Goal: Navigation & Orientation: Find specific page/section

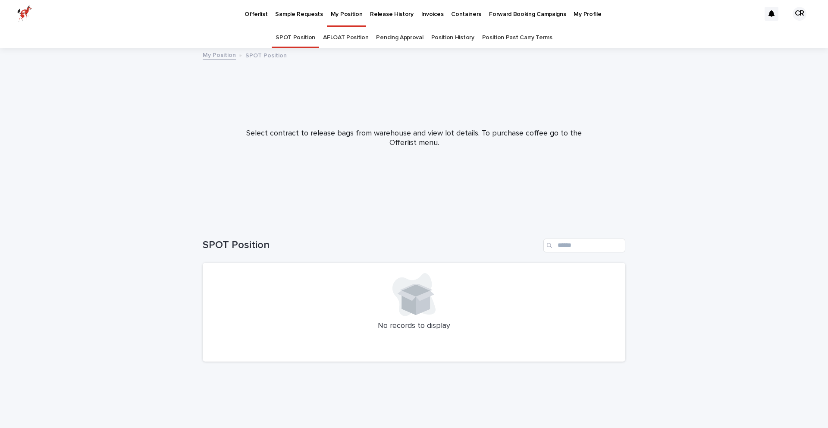
click at [393, 16] on p "Release History" at bounding box center [391, 9] width 43 height 18
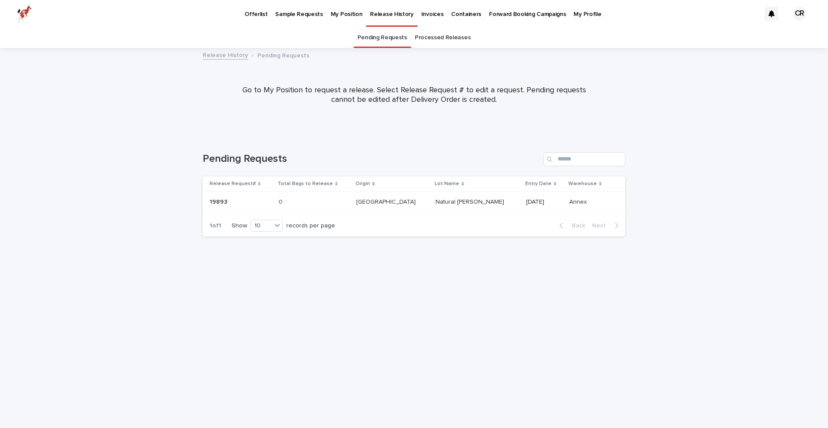
click at [441, 39] on link "Processed Releases" at bounding box center [443, 38] width 56 height 20
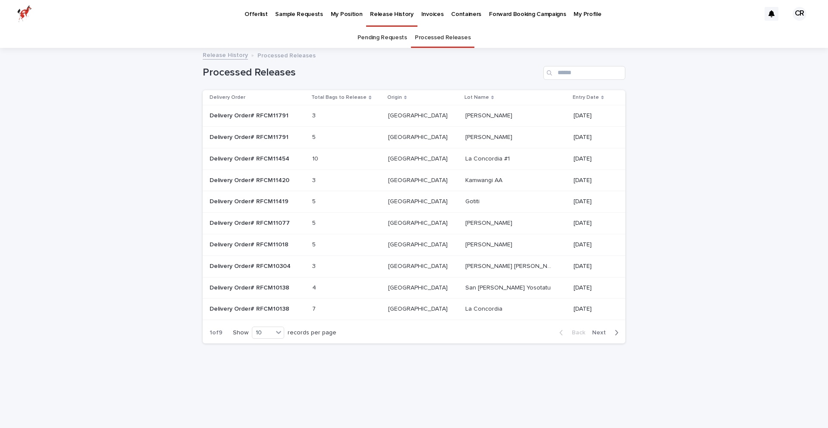
click at [335, 18] on link "My Position" at bounding box center [347, 13] width 40 height 27
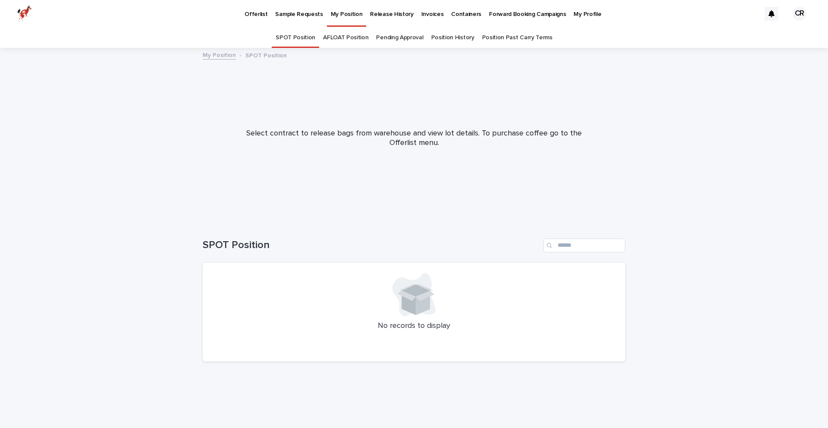
drag, startPoint x: 387, startPoint y: 32, endPoint x: 393, endPoint y: 34, distance: 6.2
click at [402, 38] on link "Pending Approval" at bounding box center [399, 38] width 47 height 20
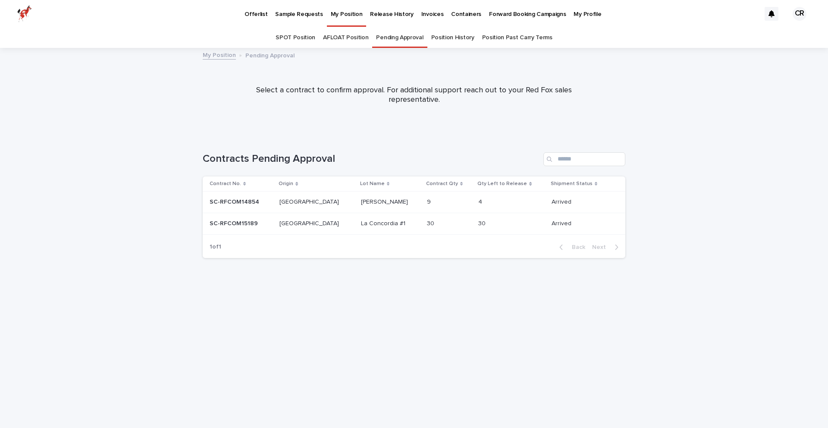
click at [372, 39] on div "AFLOAT Position" at bounding box center [345, 38] width 53 height 20
click at [360, 39] on link "AFLOAT Position" at bounding box center [345, 38] width 45 height 20
